Goal: Task Accomplishment & Management: Complete application form

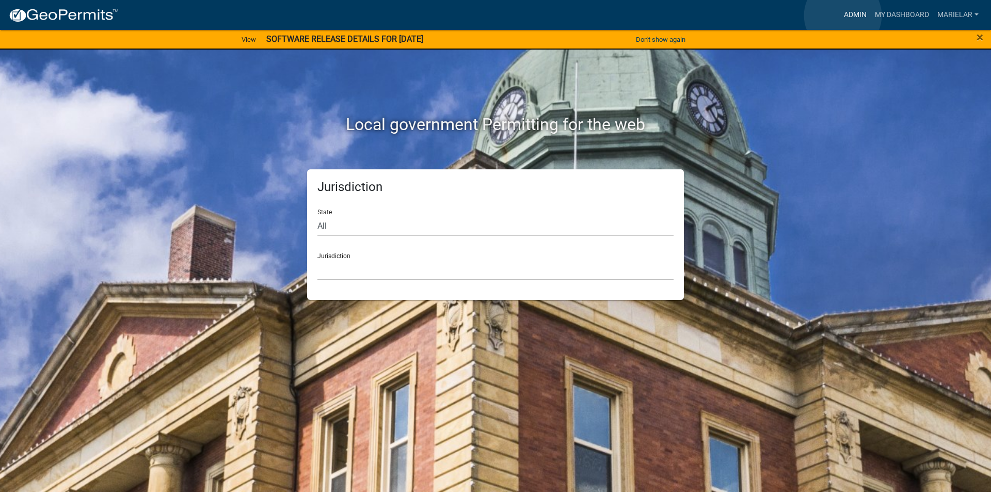
click at [843, 15] on link "Admin" at bounding box center [855, 15] width 31 height 20
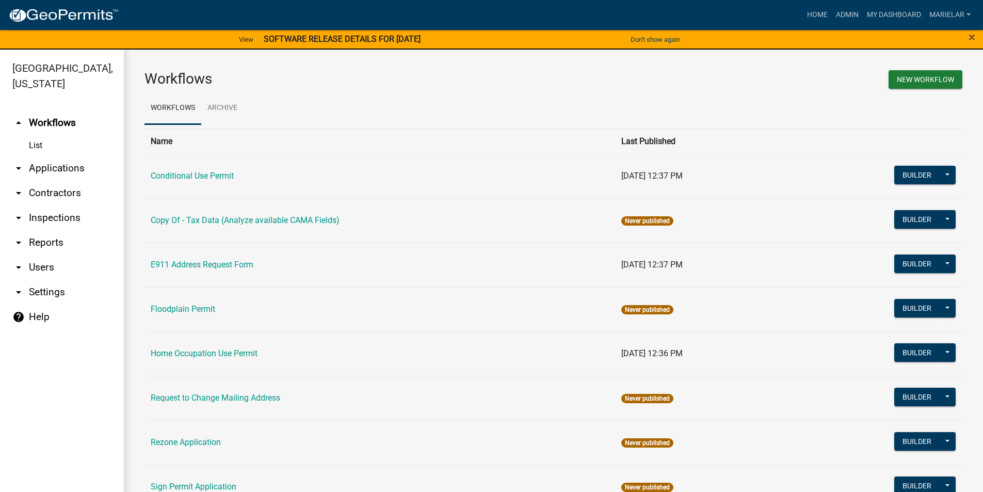
click at [18, 162] on icon "arrow_drop_down" at bounding box center [18, 168] width 12 height 12
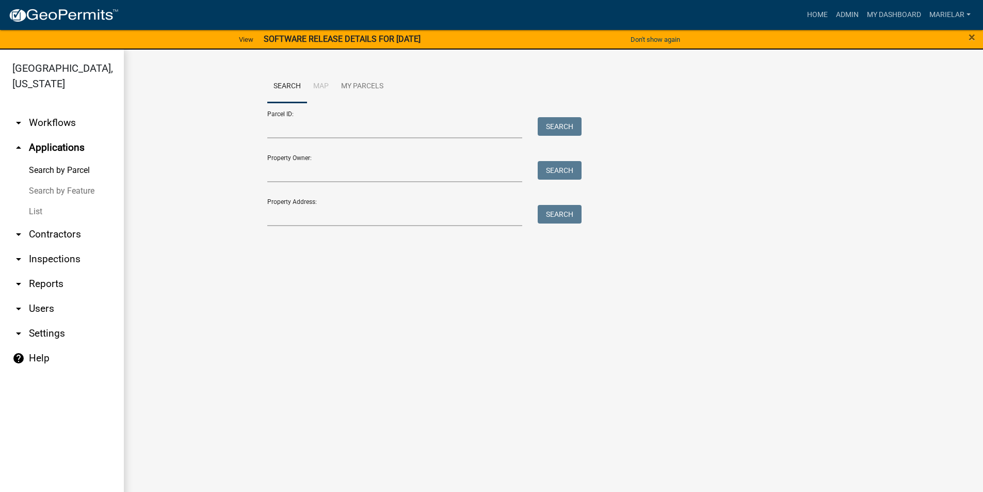
click at [29, 201] on link "List" at bounding box center [62, 211] width 124 height 21
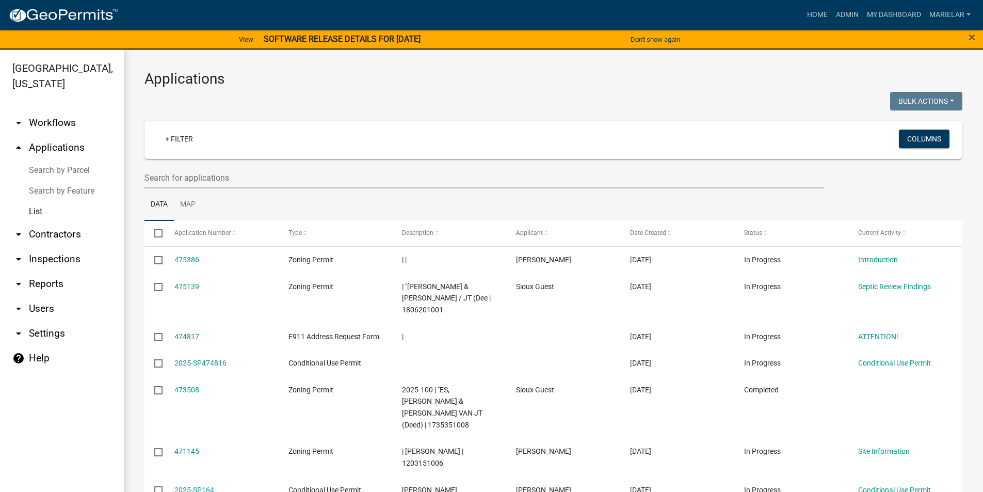
click at [281, 91] on div "Applications Bulk Actions Void Expire Lock Withdraw + Filter Columns Data Map S…" at bounding box center [553, 405] width 859 height 710
click at [412, 85] on h3 "Applications" at bounding box center [554, 79] width 818 height 18
click at [839, 17] on link "Admin" at bounding box center [847, 15] width 31 height 20
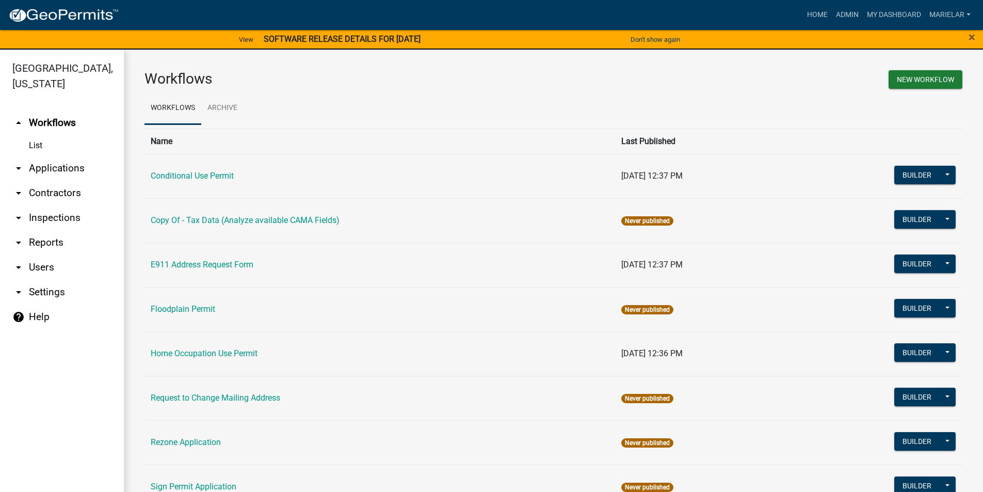
click at [19, 162] on icon "arrow_drop_down" at bounding box center [18, 168] width 12 height 12
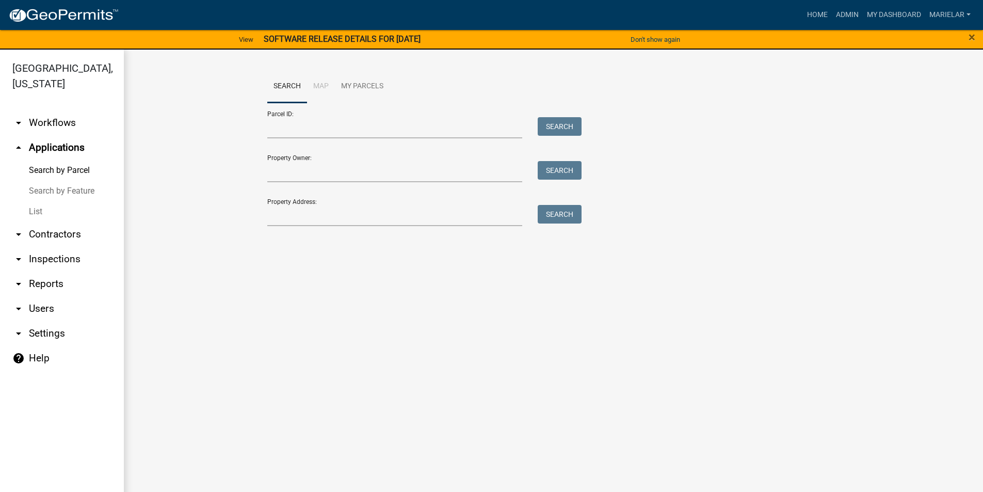
click at [38, 201] on link "List" at bounding box center [62, 211] width 124 height 21
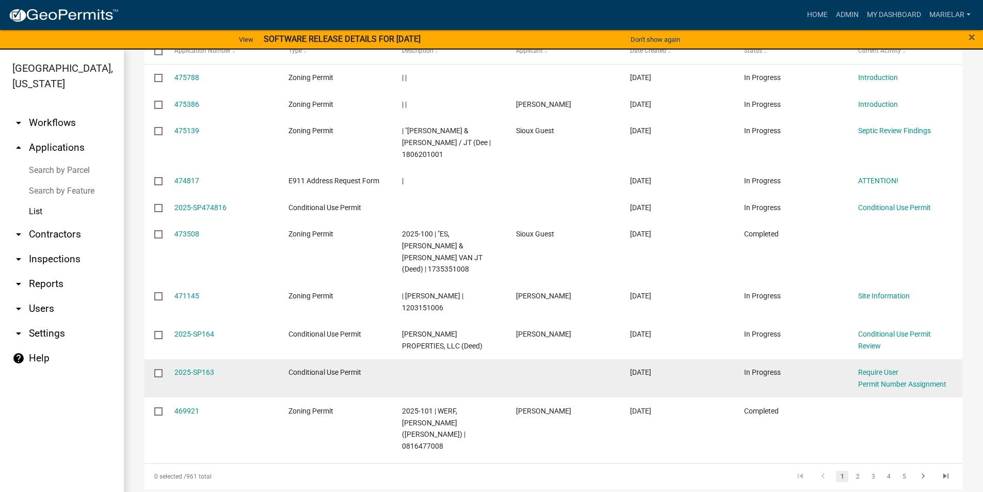
scroll to position [197, 0]
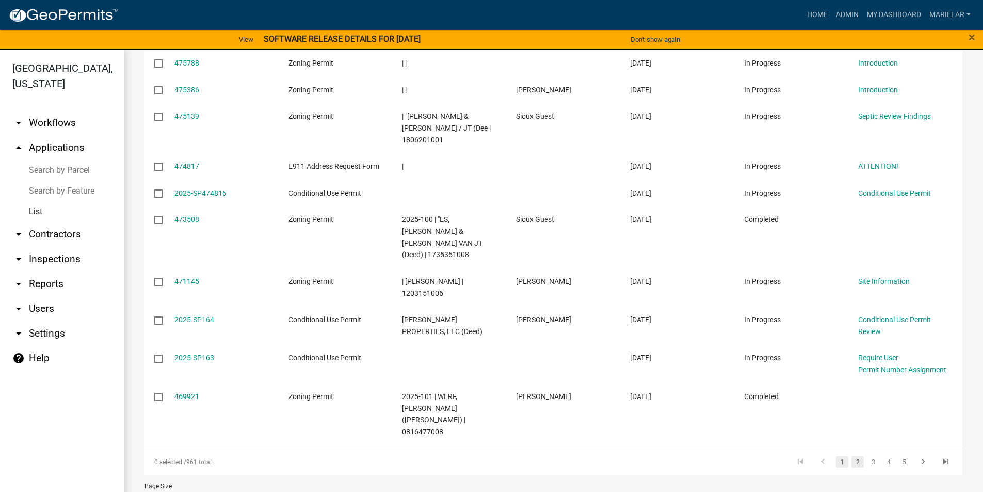
click at [852, 456] on link "2" at bounding box center [858, 461] width 12 height 11
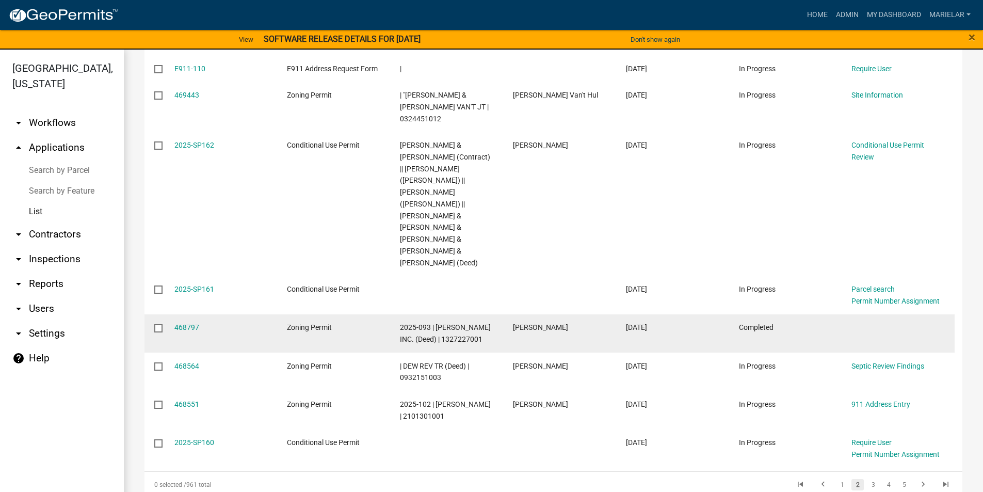
scroll to position [279, 0]
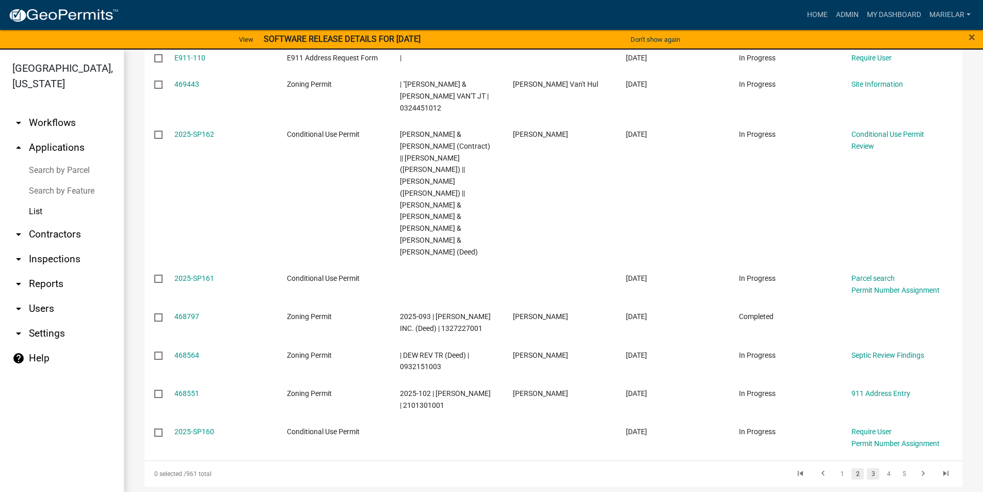
click at [867, 468] on link "3" at bounding box center [873, 473] width 12 height 11
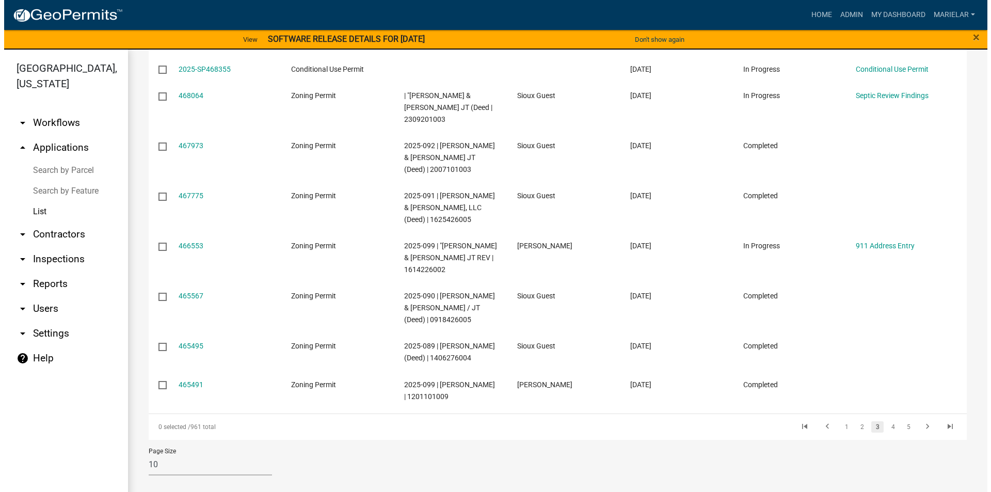
scroll to position [255, 0]
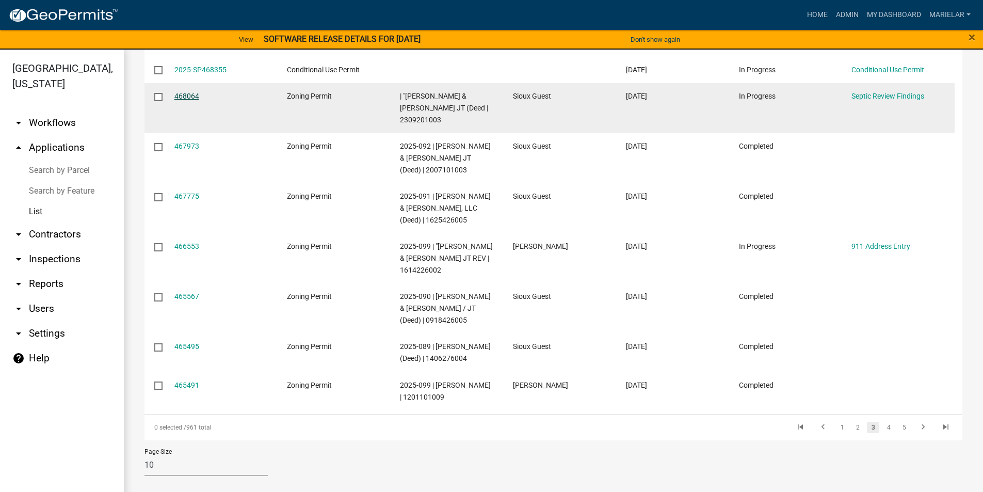
click at [187, 93] on link "468064" at bounding box center [186, 96] width 25 height 8
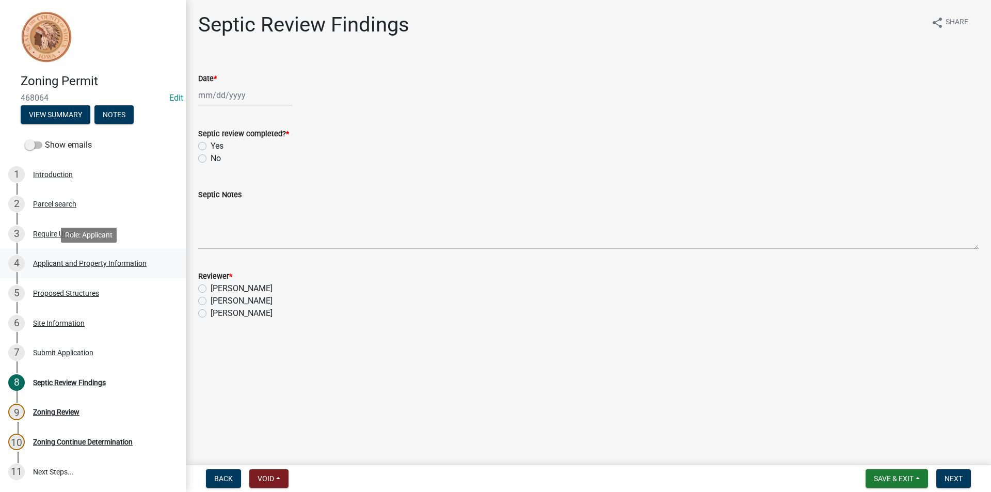
click at [94, 261] on div "Applicant and Property Information" at bounding box center [90, 263] width 114 height 7
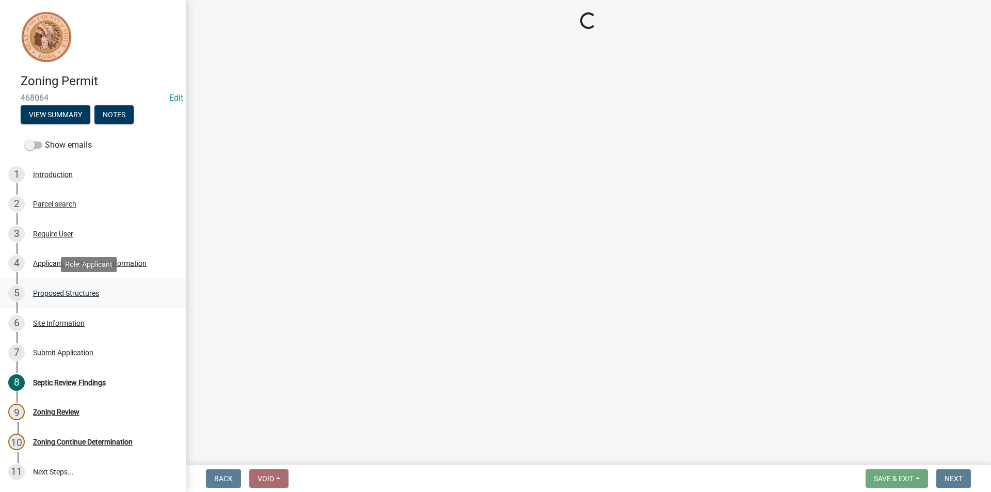
click at [83, 294] on div "Proposed Structures" at bounding box center [66, 293] width 66 height 7
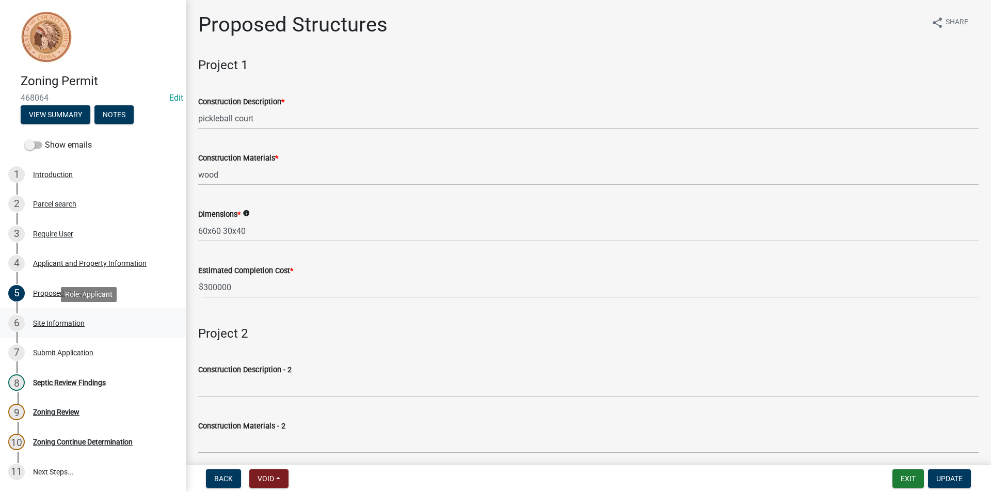
click at [71, 327] on div "Site Information" at bounding box center [59, 322] width 52 height 7
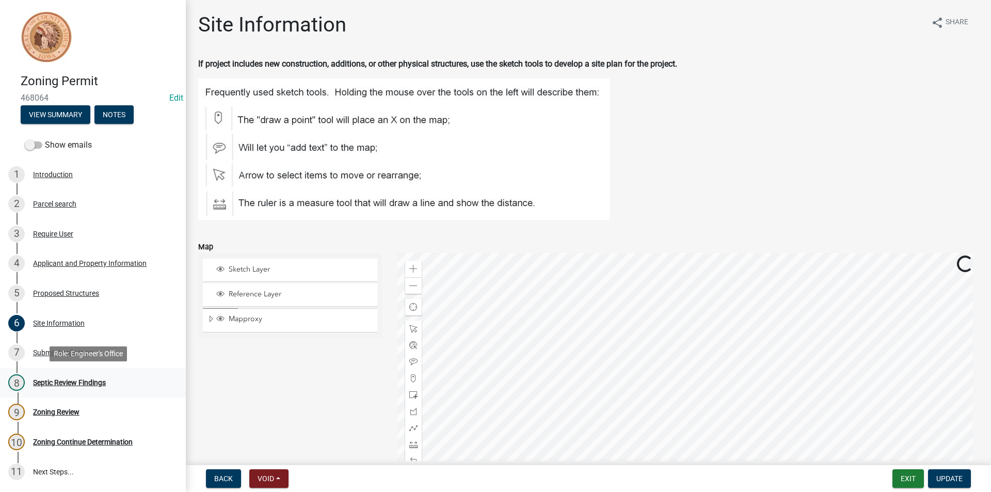
click at [83, 383] on div "Septic Review Findings" at bounding box center [69, 382] width 73 height 7
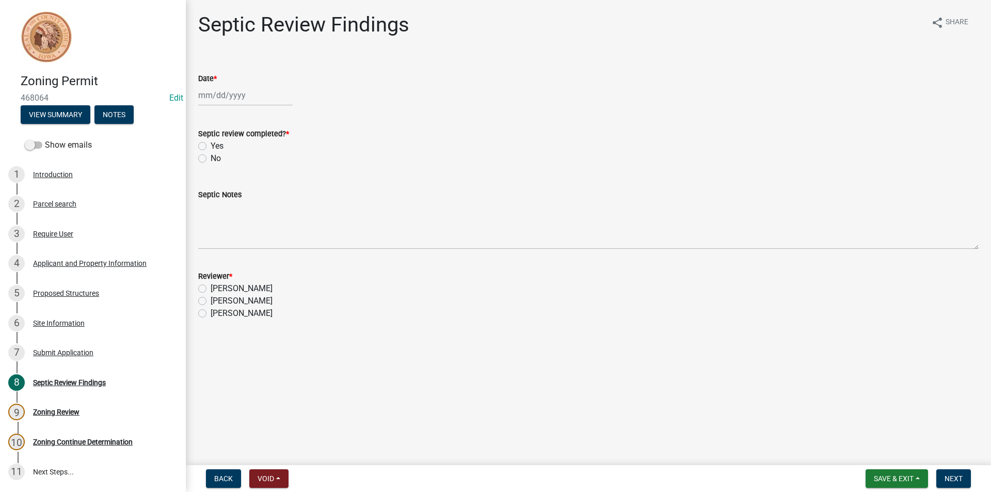
click at [223, 90] on div at bounding box center [245, 95] width 94 height 21
select select "9"
select select "2025"
click at [231, 163] on div "9" at bounding box center [225, 166] width 17 height 17
type input "[DATE]"
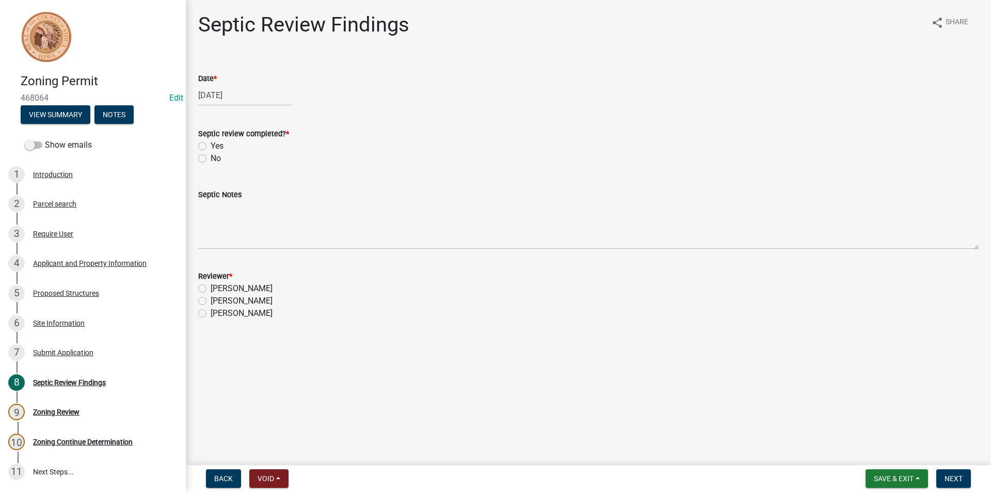
click at [211, 146] on label "Yes" at bounding box center [217, 146] width 13 height 12
click at [211, 146] on input "Yes" at bounding box center [214, 143] width 7 height 7
radio input "true"
click at [211, 298] on label "[PERSON_NAME]" at bounding box center [242, 301] width 62 height 12
click at [211, 298] on input "[PERSON_NAME]" at bounding box center [214, 298] width 7 height 7
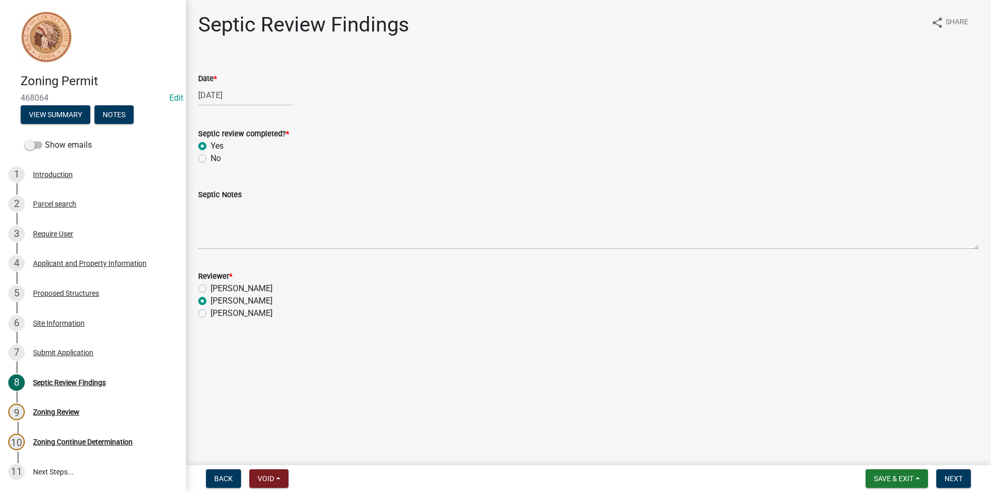
radio input "true"
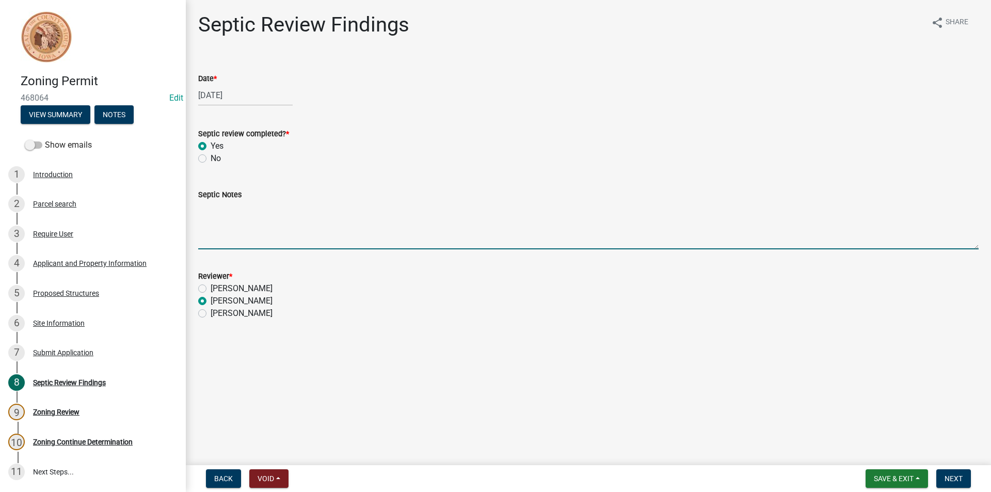
click at [234, 226] on textarea "Septic Notes" at bounding box center [588, 225] width 780 height 49
type textarea "A"
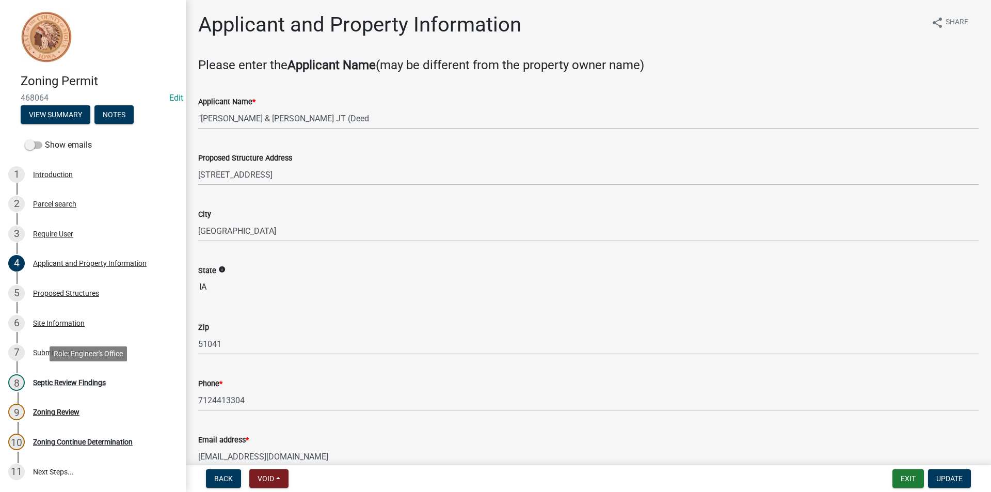
click at [59, 386] on div "Septic Review Findings" at bounding box center [69, 382] width 73 height 7
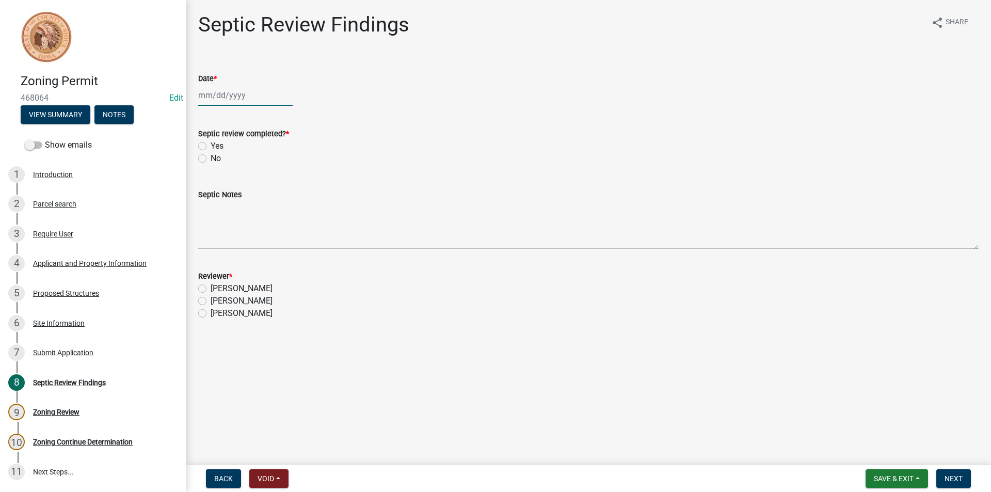
click at [220, 97] on div at bounding box center [245, 95] width 94 height 21
select select "9"
select select "2025"
click at [222, 165] on div "9" at bounding box center [225, 166] width 17 height 17
type input "[DATE]"
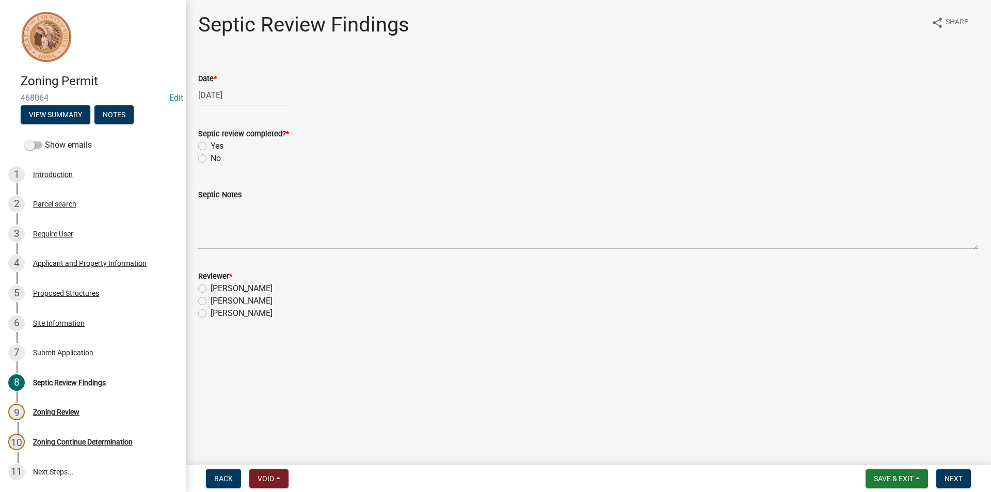
click at [211, 147] on label "Yes" at bounding box center [217, 146] width 13 height 12
click at [211, 147] on input "Yes" at bounding box center [214, 143] width 7 height 7
radio input "true"
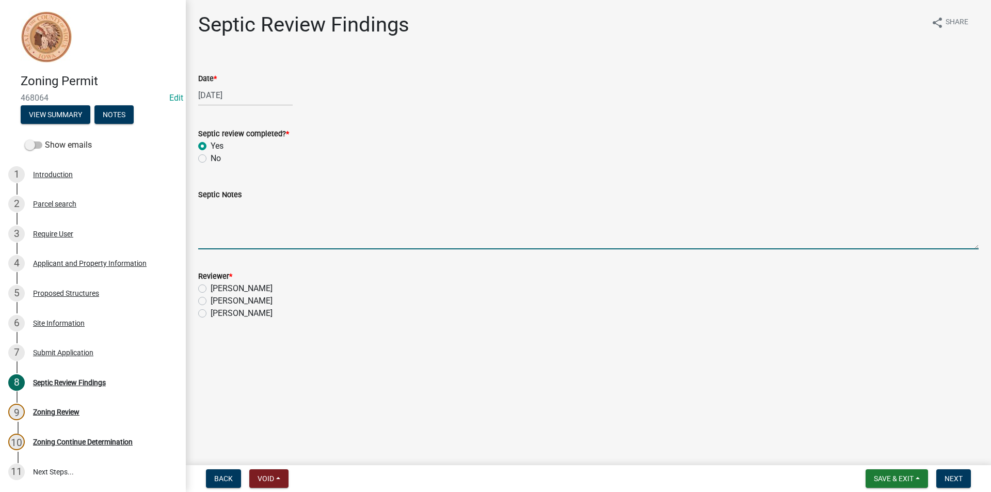
click at [240, 211] on textarea "Septic Notes" at bounding box center [588, 225] width 780 height 49
type textarea "[PERSON_NAME] approved via phone call to [GEOGRAPHIC_DATA] Zoning office."
click at [211, 300] on label "[PERSON_NAME]" at bounding box center [242, 301] width 62 height 12
click at [211, 300] on input "[PERSON_NAME]" at bounding box center [214, 298] width 7 height 7
radio input "true"
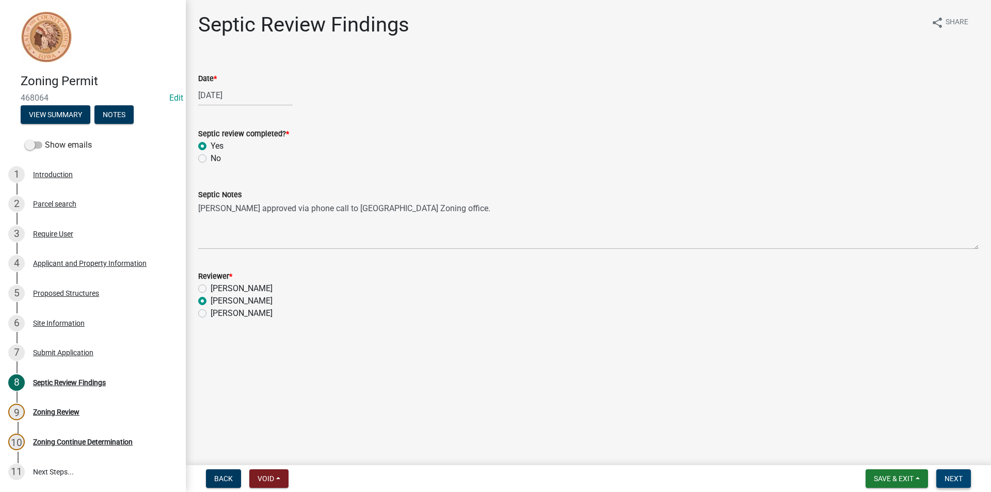
click at [959, 477] on span "Next" at bounding box center [954, 478] width 18 height 8
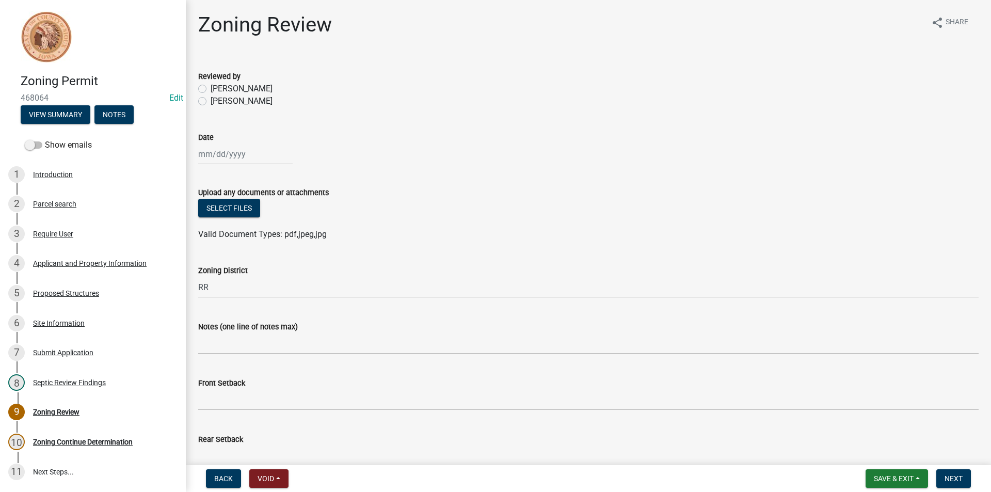
drag, startPoint x: 959, startPoint y: 477, endPoint x: 488, endPoint y: 489, distance: 471.4
click at [488, 489] on nav "Back Void Withdraw Lock Expire Void Save & Exit Save Save & Exit Next" at bounding box center [588, 478] width 805 height 27
